Goal: Complete application form: Fill out and submit a form for a specific purpose

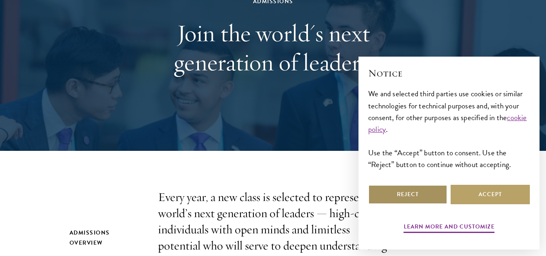
click at [388, 192] on button "Reject" at bounding box center [407, 194] width 79 height 19
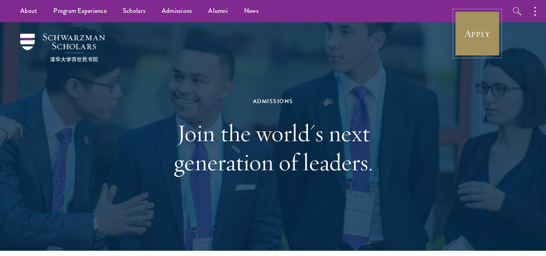
click at [476, 32] on link "Apply" at bounding box center [477, 33] width 45 height 45
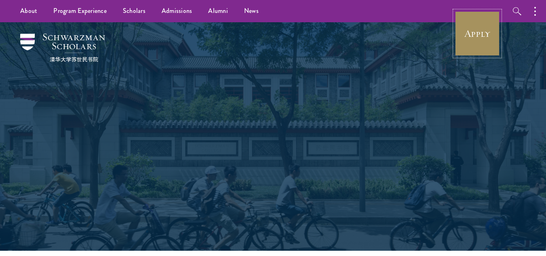
click at [469, 42] on link "Apply" at bounding box center [477, 33] width 45 height 45
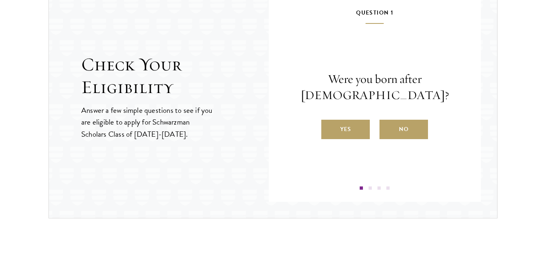
scroll to position [880, 0]
click at [334, 131] on label "Yes" at bounding box center [345, 128] width 48 height 19
click at [329, 127] on input "Yes" at bounding box center [324, 123] width 7 height 7
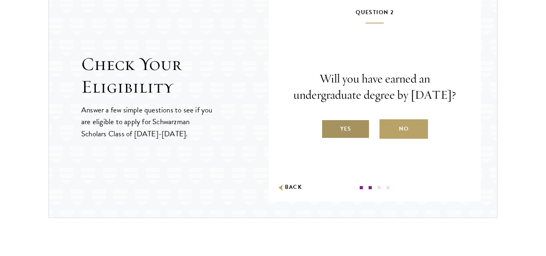
click at [342, 133] on label "Yes" at bounding box center [345, 128] width 48 height 19
click at [329, 127] on input "Yes" at bounding box center [324, 123] width 7 height 7
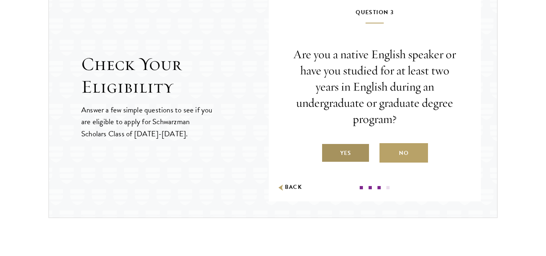
click at [343, 143] on label "Yes" at bounding box center [345, 152] width 48 height 19
click at [329, 144] on input "Yes" at bounding box center [324, 147] width 7 height 7
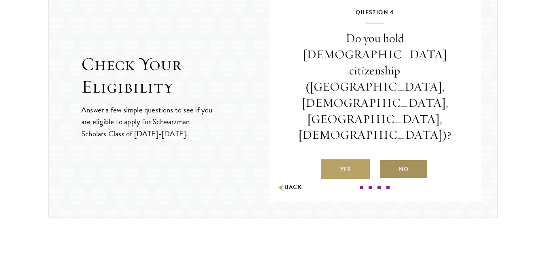
click at [387, 159] on label "No" at bounding box center [403, 168] width 48 height 19
click at [387, 160] on input "No" at bounding box center [382, 163] width 7 height 7
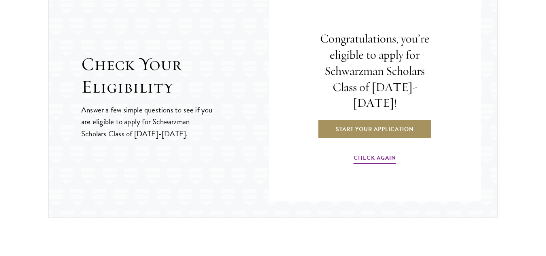
click at [359, 119] on link "Start Your Application" at bounding box center [375, 128] width 114 height 19
